Goal: Obtain resource: Obtain resource

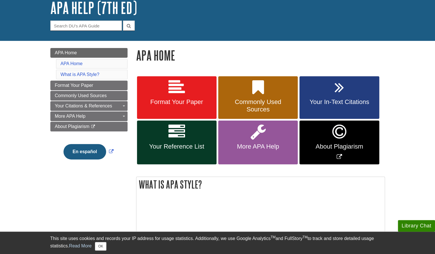
scroll to position [38, 0]
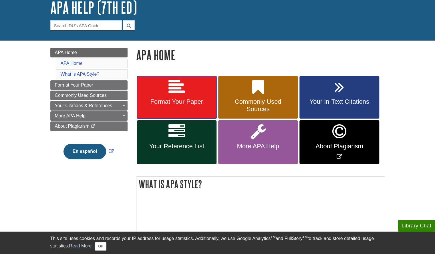
click at [165, 96] on link "Format Your Paper" at bounding box center [177, 97] width 80 height 43
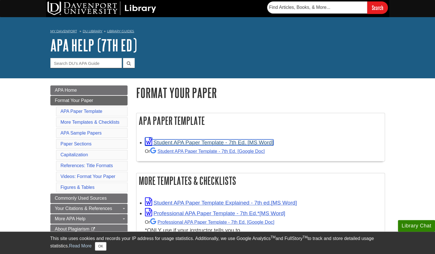
click at [172, 142] on link "Student APA Paper Template - 7th Ed. [MS Word]" at bounding box center [209, 143] width 128 height 6
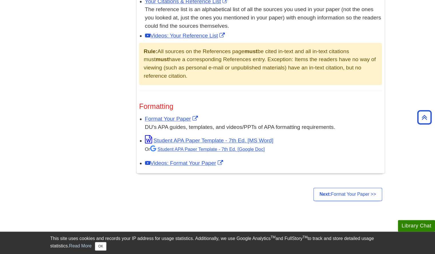
scroll to position [393, 0]
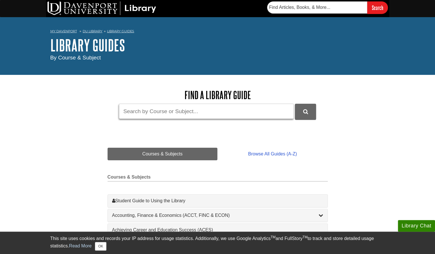
click at [177, 112] on input "Guide Search Terms" at bounding box center [206, 111] width 175 height 15
type input "Enlish"
click at [295, 104] on button "DU Library Guides Search" at bounding box center [305, 112] width 21 height 16
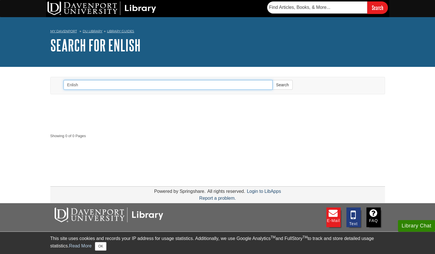
click at [95, 85] on input "Enlish" at bounding box center [167, 85] width 209 height 10
click at [272, 80] on button "Search" at bounding box center [282, 85] width 20 height 10
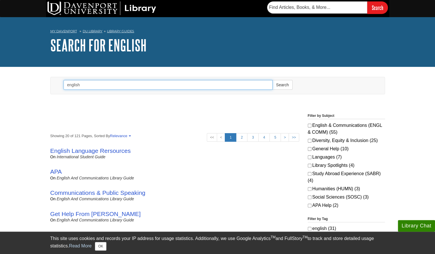
click at [151, 83] on input "english" at bounding box center [167, 85] width 209 height 10
type input "literacy narrative"
click at [272, 80] on button "Search" at bounding box center [282, 85] width 20 height 10
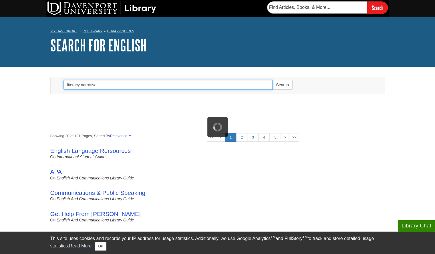
click at [272, 80] on button "Search" at bounding box center [282, 85] width 20 height 10
